Goal: Task Accomplishment & Management: Manage account settings

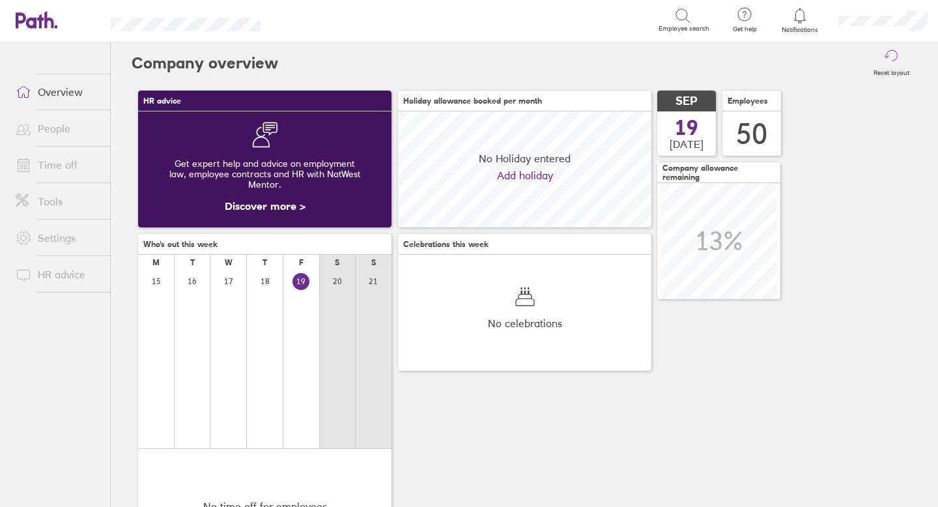
scroll to position [116, 253]
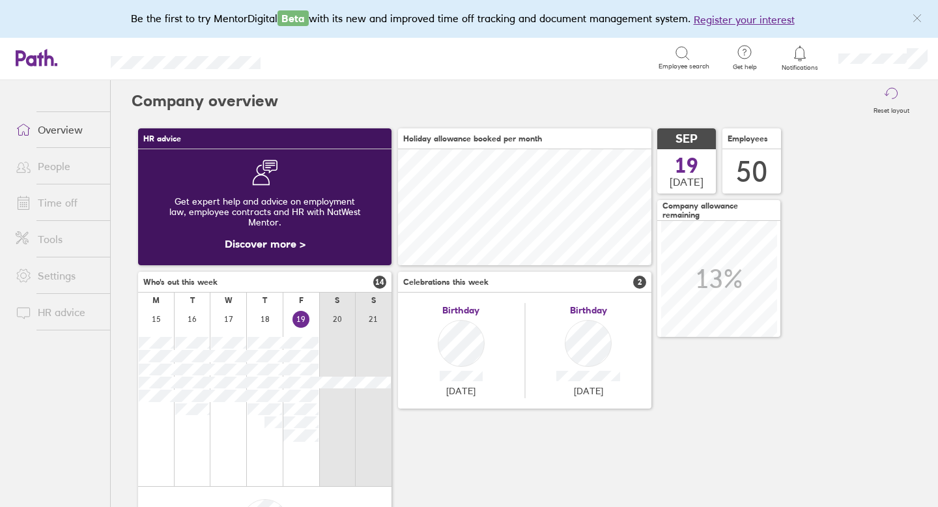
click at [66, 201] on link "Time off" at bounding box center [57, 203] width 105 height 26
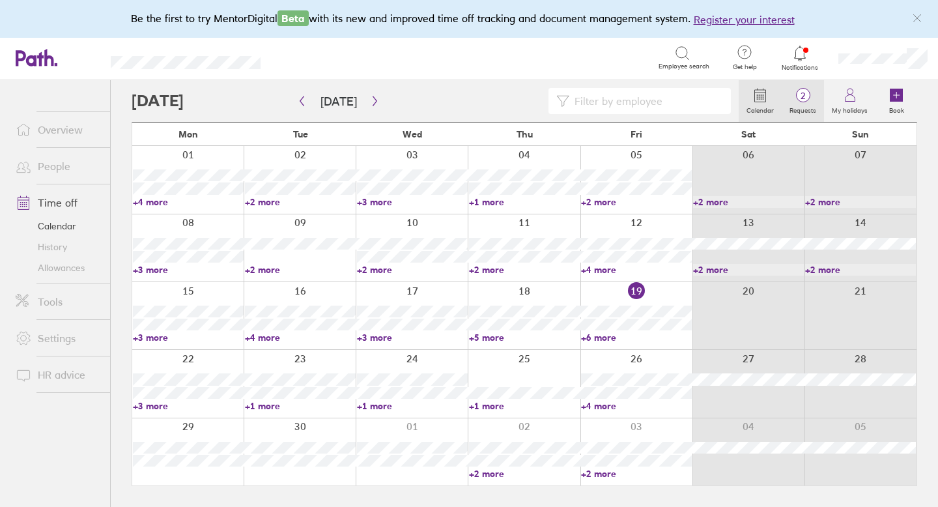
click at [802, 94] on span "2" at bounding box center [803, 96] width 42 height 10
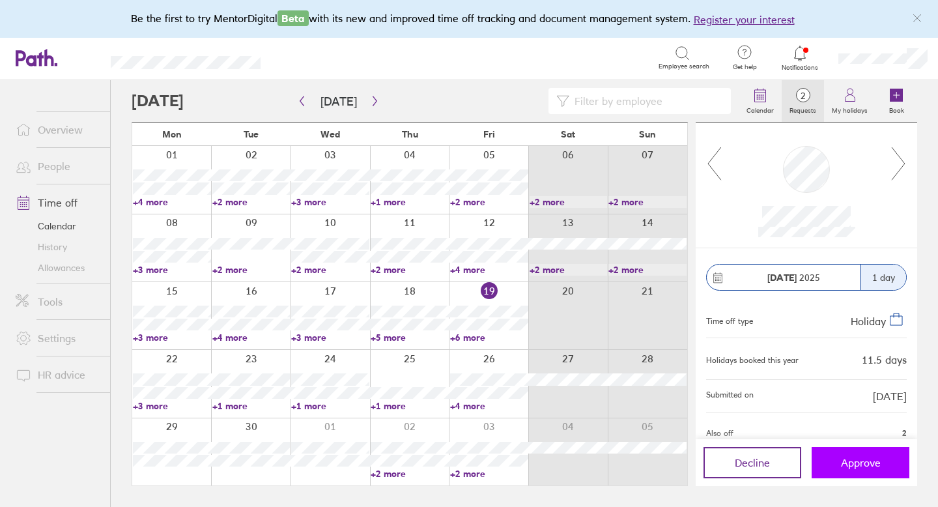
click at [856, 461] on span "Approve" at bounding box center [861, 463] width 40 height 12
click at [859, 465] on span "Approve" at bounding box center [861, 463] width 40 height 12
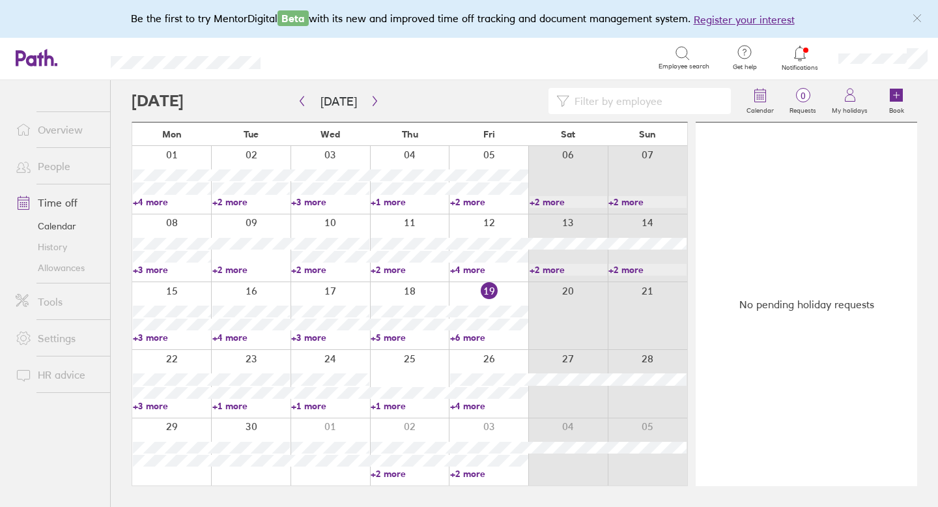
click at [76, 266] on link "Allowances" at bounding box center [57, 267] width 105 height 21
